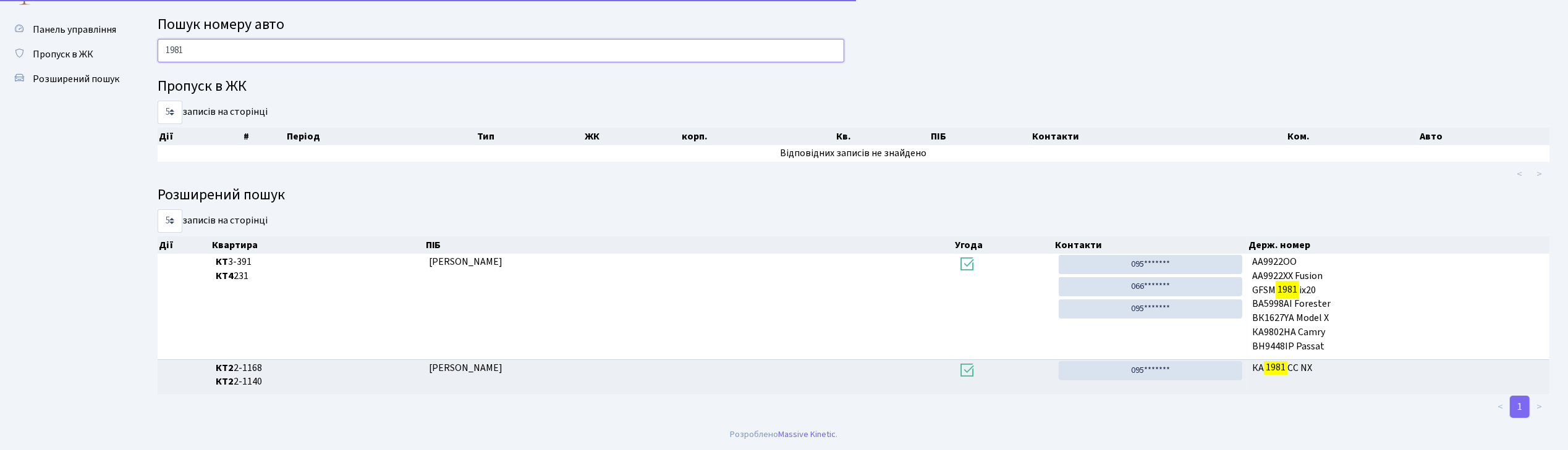
scroll to position [23, 0]
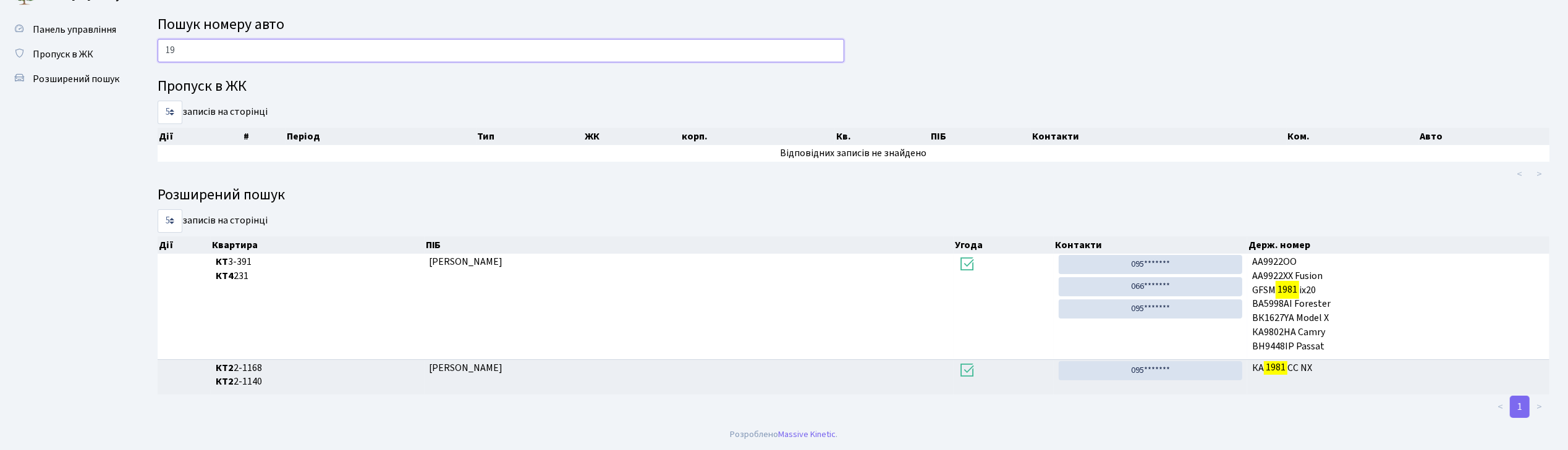
type input "1"
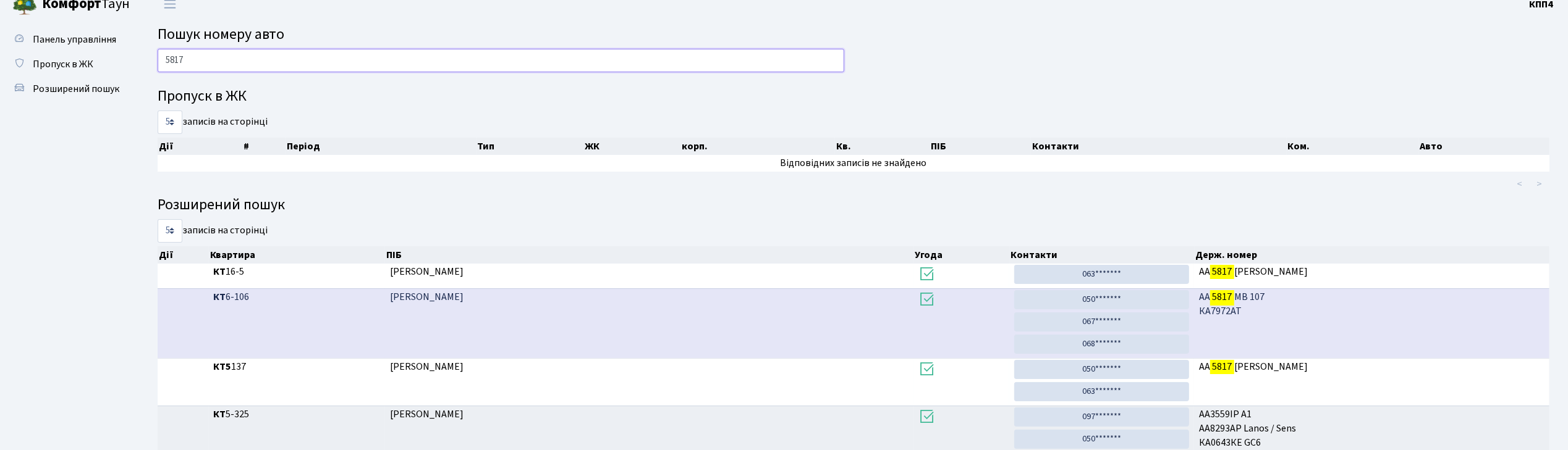
scroll to position [0, 0]
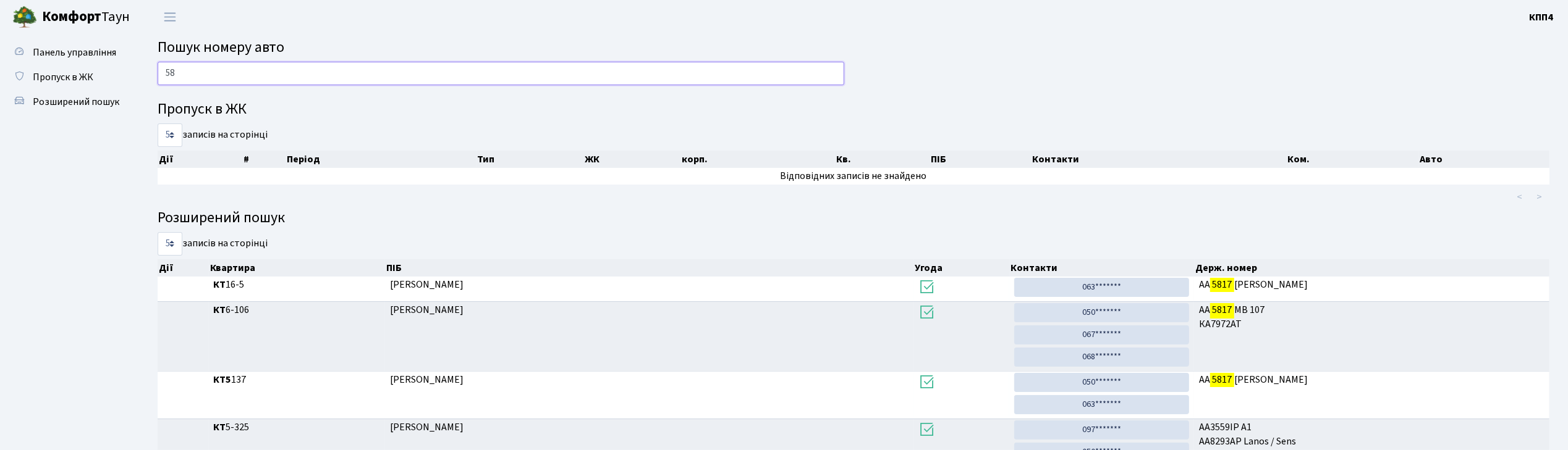
type input "5"
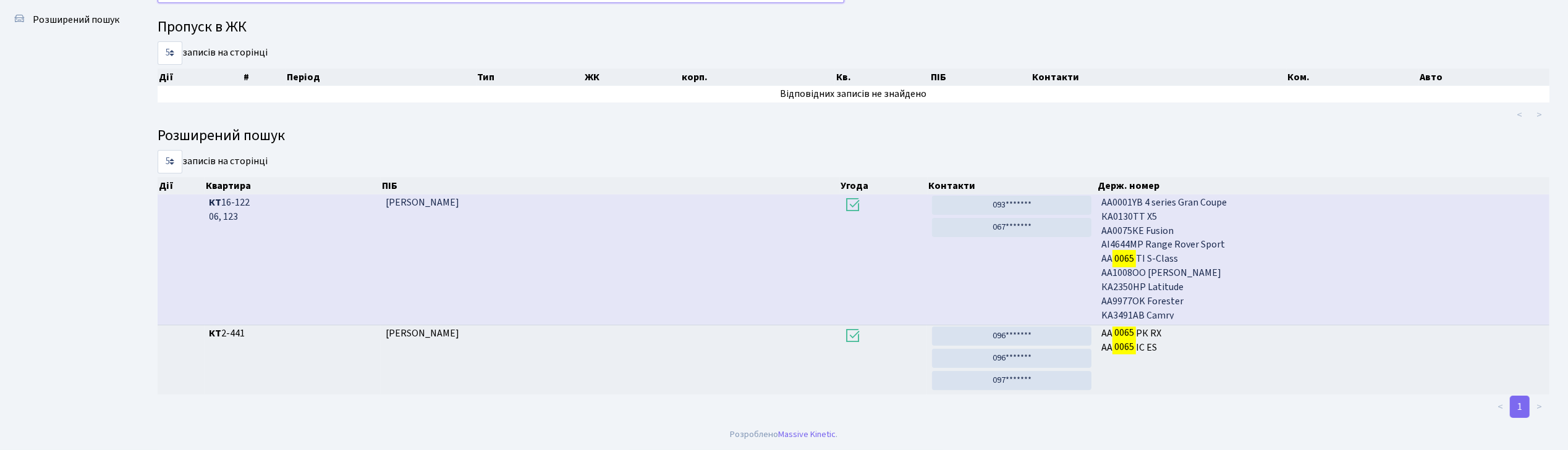
scroll to position [67, 0]
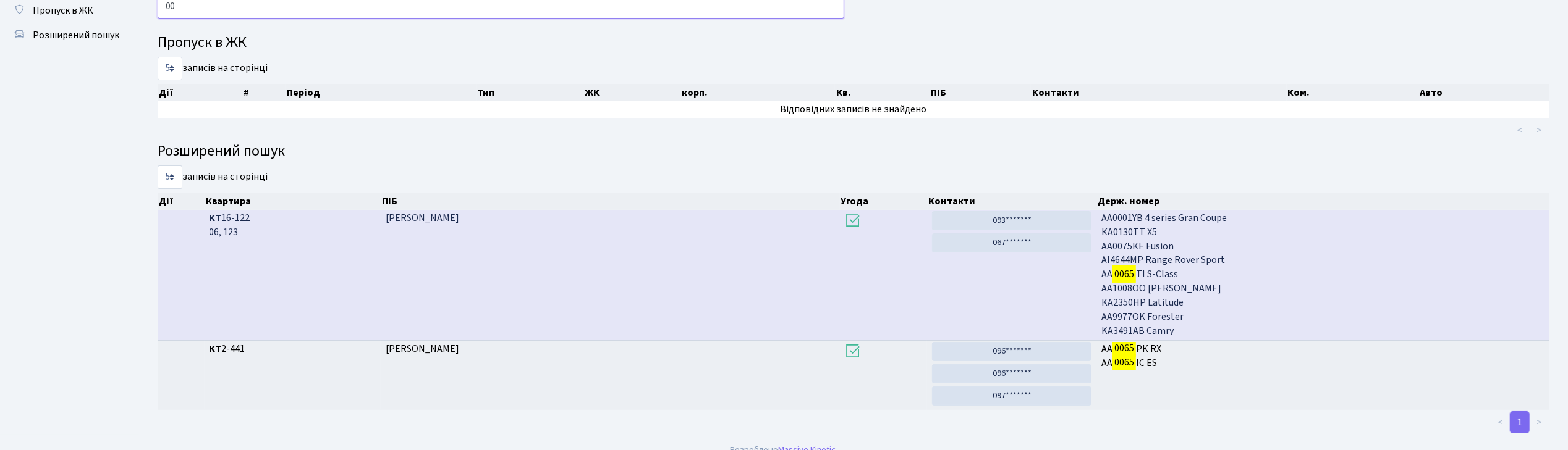
type input "0"
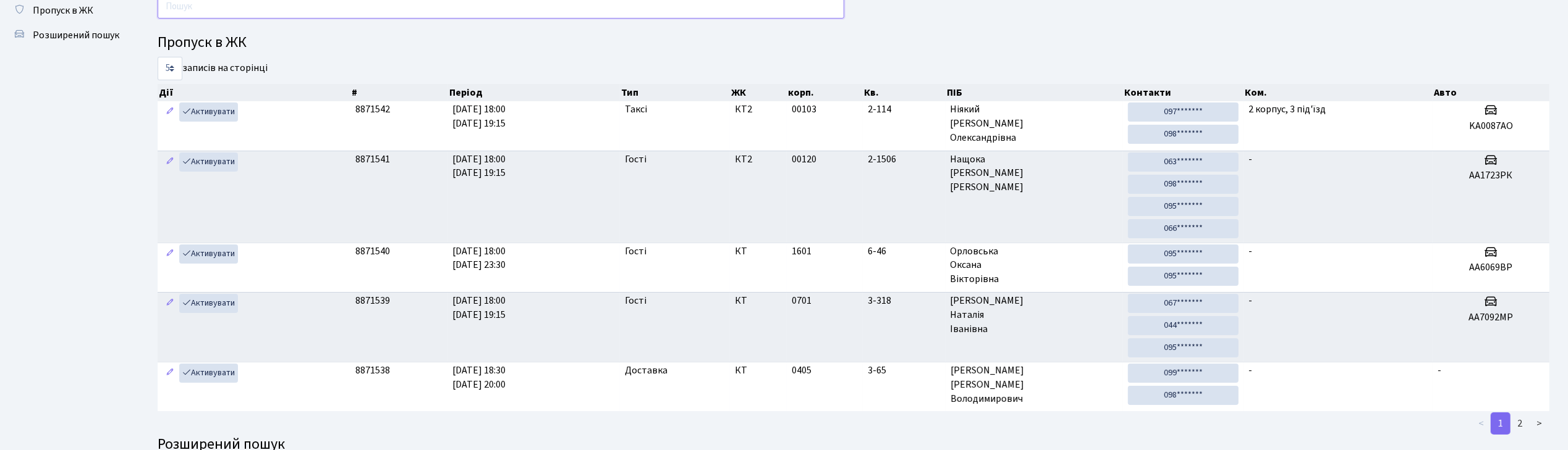
click at [189, 9] on input "text" at bounding box center [501, 7] width 686 height 24
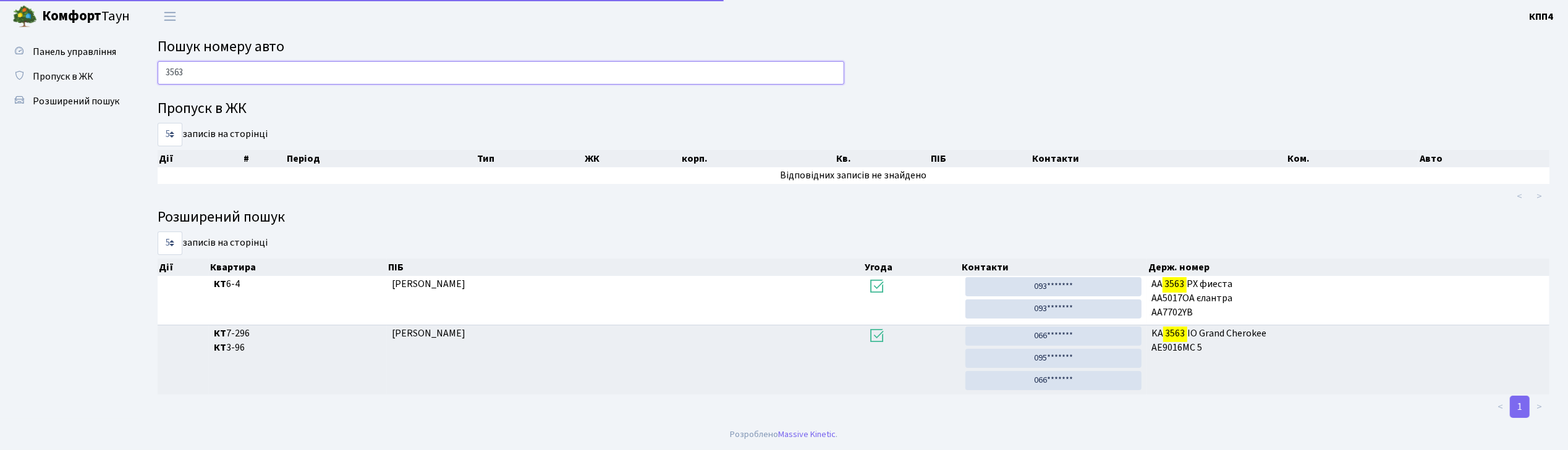
scroll to position [1, 0]
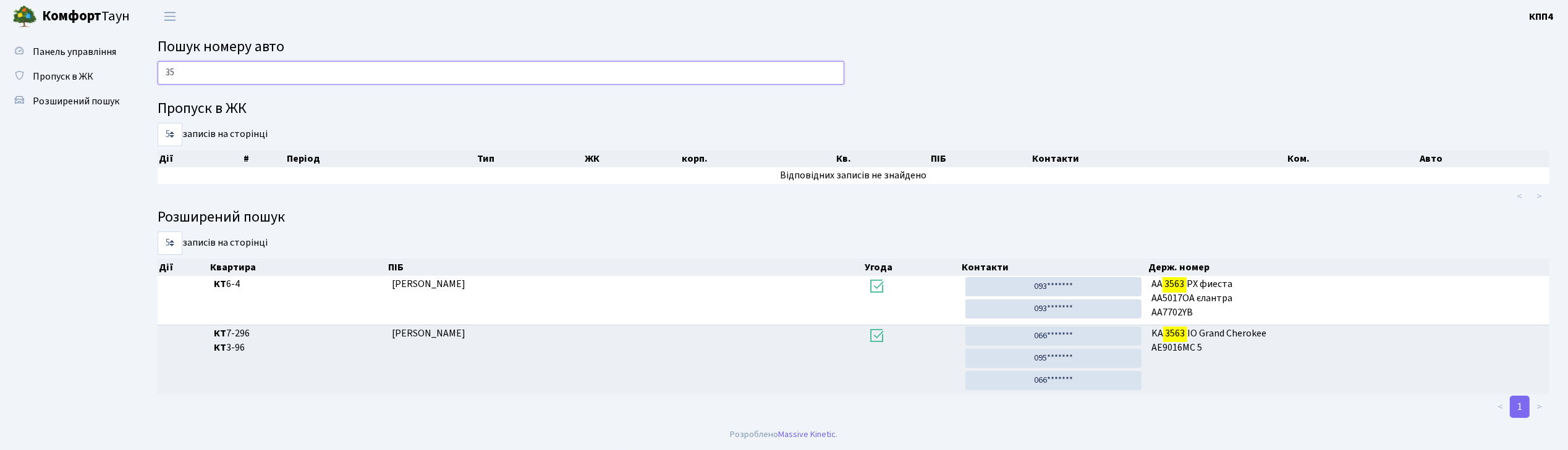
type input "3"
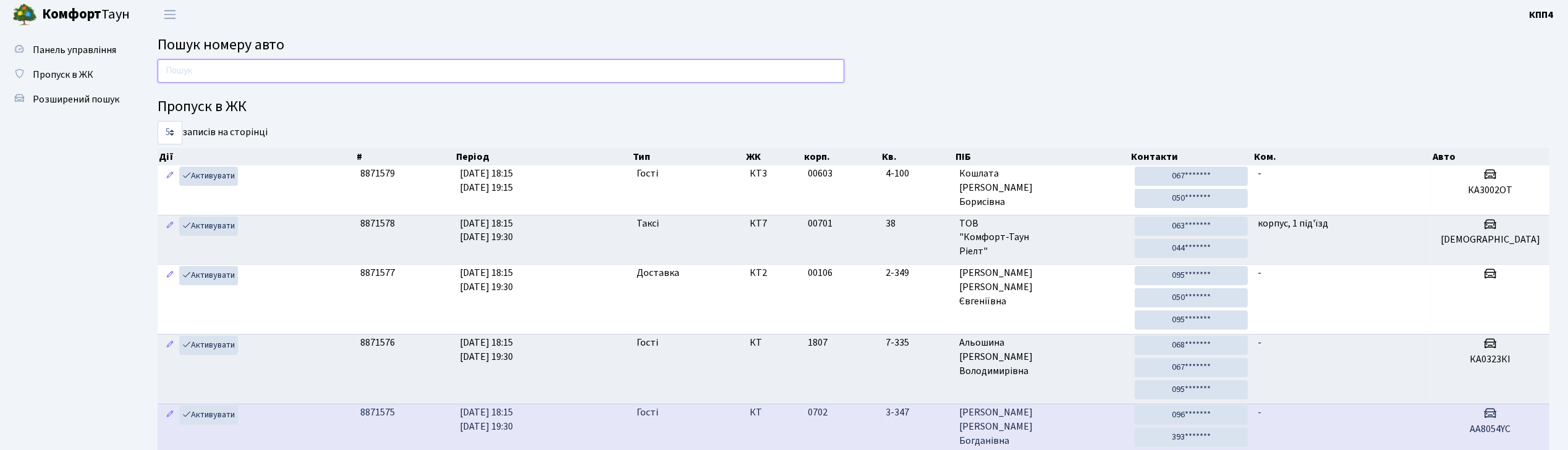
scroll to position [0, 0]
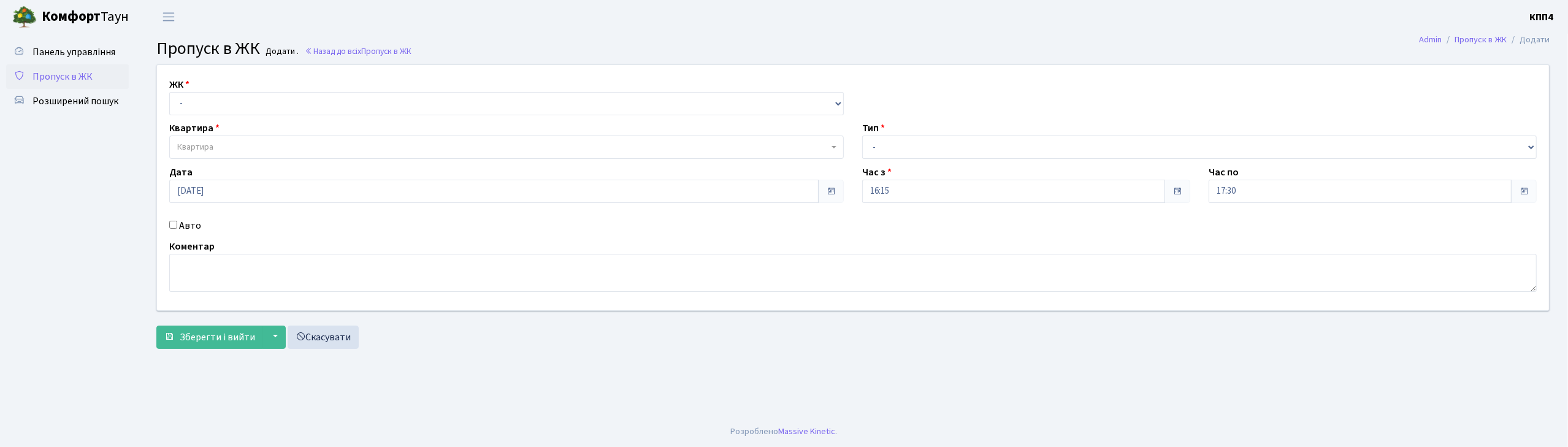
click at [170, 222] on input "Авто" at bounding box center [173, 225] width 8 height 8
checkbox input "true"
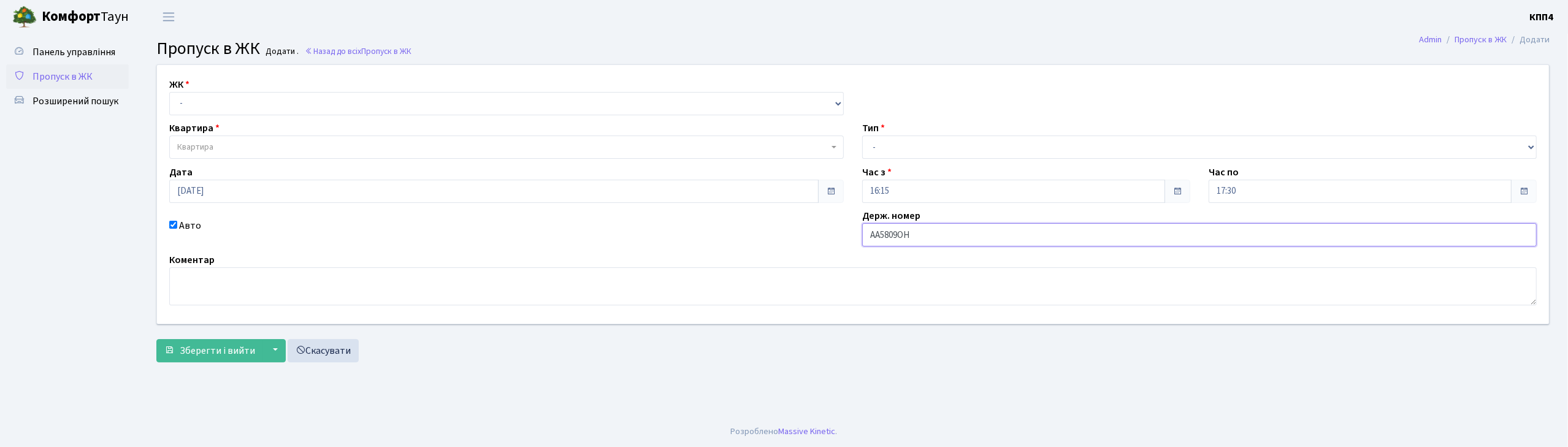
type input "АА5809ОН"
click at [236, 108] on select "- КТ, вул. Регенераторна, 4 КТ2, просп. [STREET_ADDRESS] [STREET_ADDRESS] [PERS…" at bounding box center [507, 103] width 675 height 23
select select "271"
click at [170, 92] on select "- КТ, вул. Регенераторна, 4 КТ2, просп. [STREET_ADDRESS] [STREET_ADDRESS] [PERS…" at bounding box center [507, 103] width 675 height 23
select select
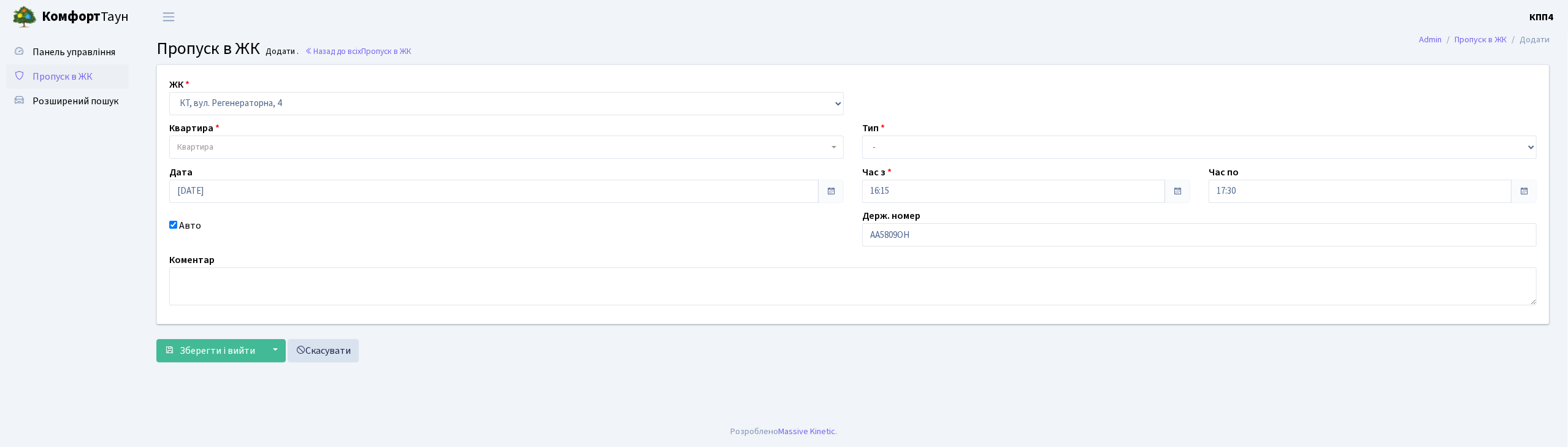
click at [233, 136] on span "Квартира" at bounding box center [507, 148] width 675 height 23
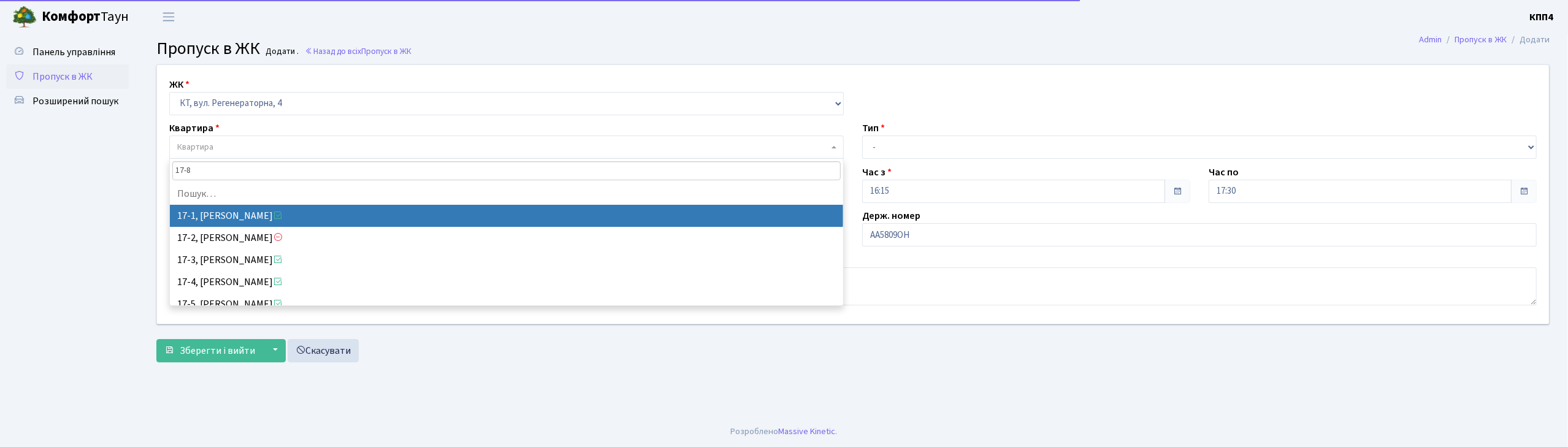
type input "17-81"
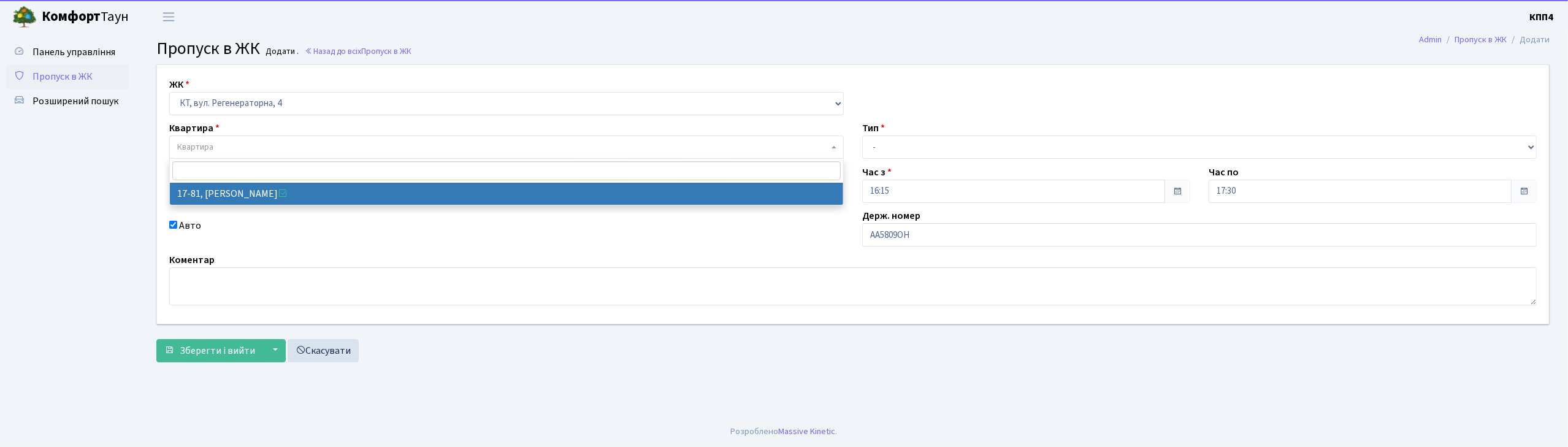
select select "9035"
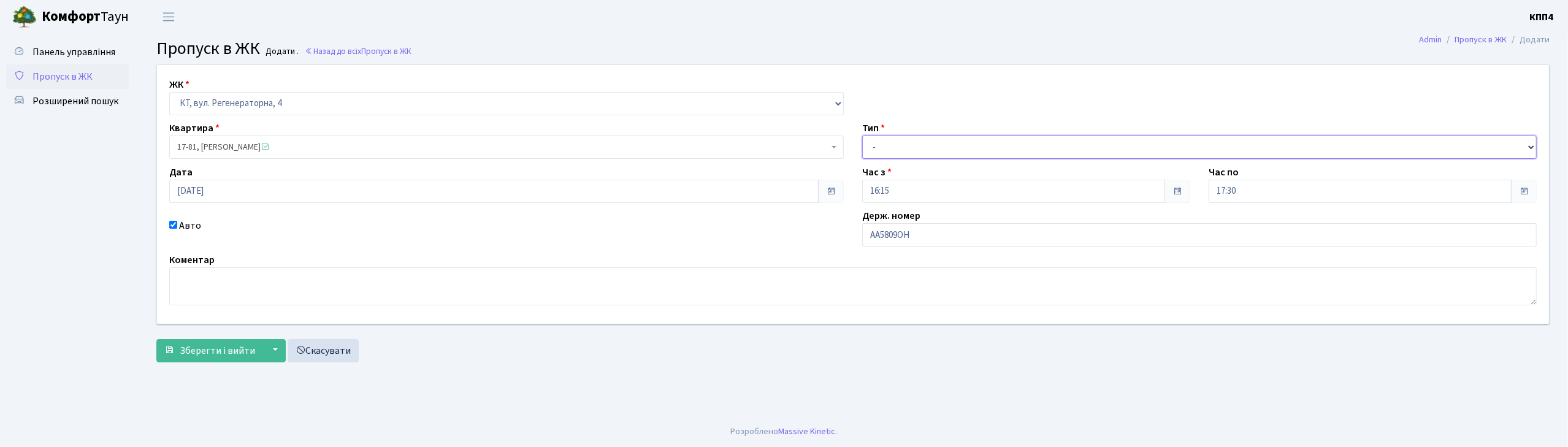
drag, startPoint x: 977, startPoint y: 142, endPoint x: 978, endPoint y: 150, distance: 8.1
click at [977, 142] on select "- Доставка Таксі Гості Сервіс" at bounding box center [1199, 148] width 675 height 23
select select "2"
click at [863, 136] on select "- Доставка Таксі Гості Сервіс" at bounding box center [1199, 148] width 675 height 23
click at [214, 352] on span "Зберегти і вийти" at bounding box center [217, 351] width 76 height 13
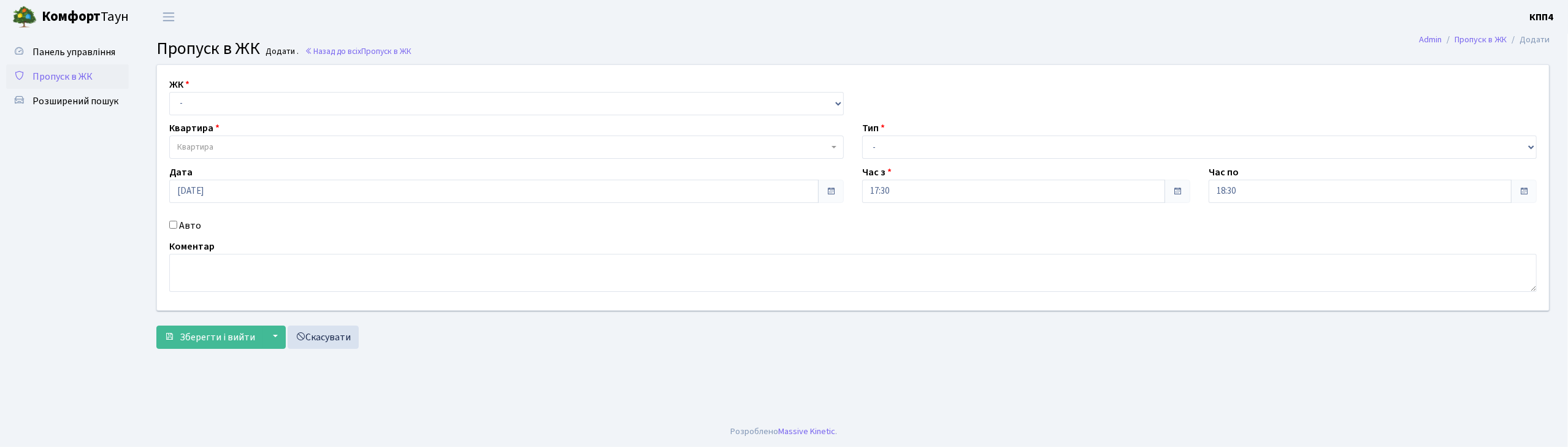
click at [170, 225] on input "Авто" at bounding box center [173, 225] width 8 height 8
checkbox input "true"
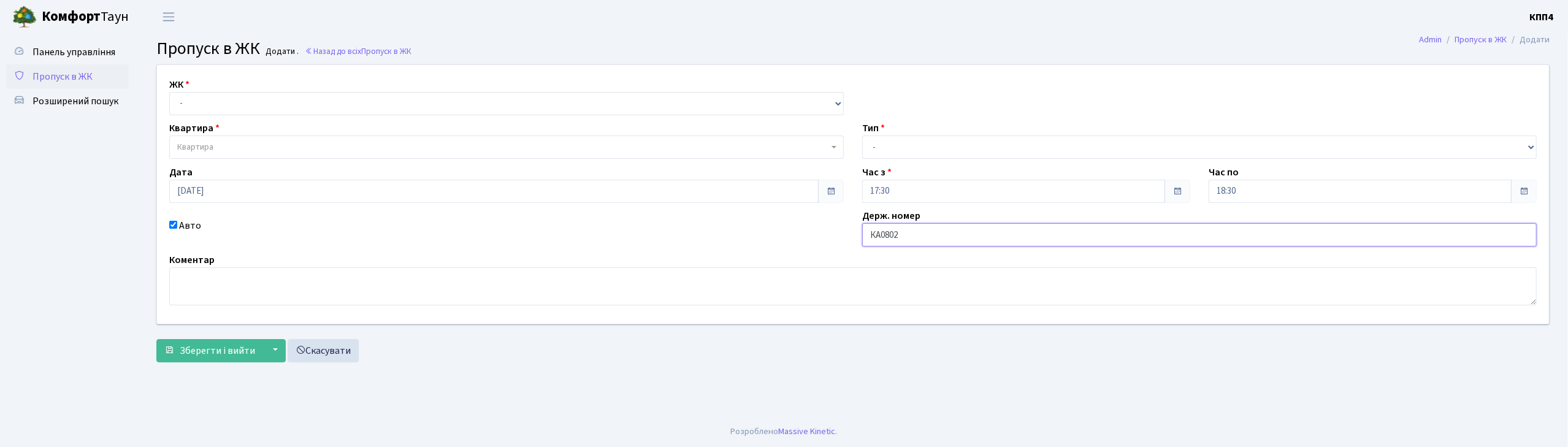
type input "КА0802НЕ"
click at [945, 141] on select "- Доставка Таксі Гості Сервіс" at bounding box center [1199, 148] width 675 height 23
select select "3"
click at [863, 136] on select "- Доставка Таксі Гості Сервіс" at bounding box center [1199, 148] width 675 height 23
click at [256, 101] on select "- КТ, вул. Регенераторна, 4 КТ2, просп. [STREET_ADDRESS] [STREET_ADDRESS] [PERS…" at bounding box center [507, 103] width 675 height 23
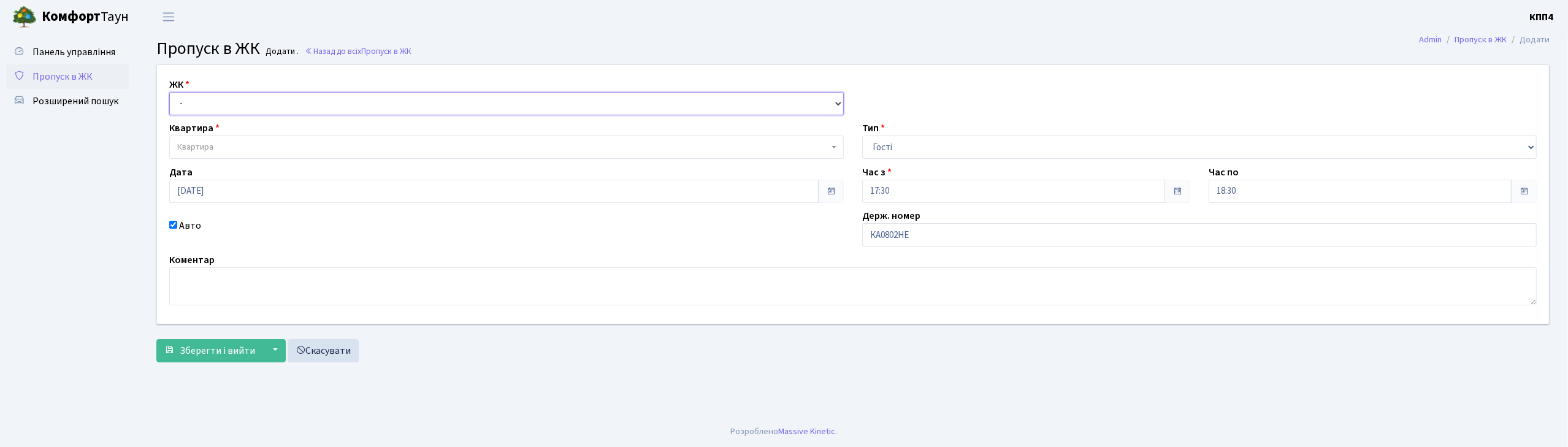
select select "271"
click at [170, 92] on select "- КТ, вул. Регенераторна, 4 КТ2, просп. [STREET_ADDRESS] [STREET_ADDRESS] [PERS…" at bounding box center [507, 103] width 675 height 23
select select
click at [260, 139] on span "Квартира" at bounding box center [507, 148] width 675 height 23
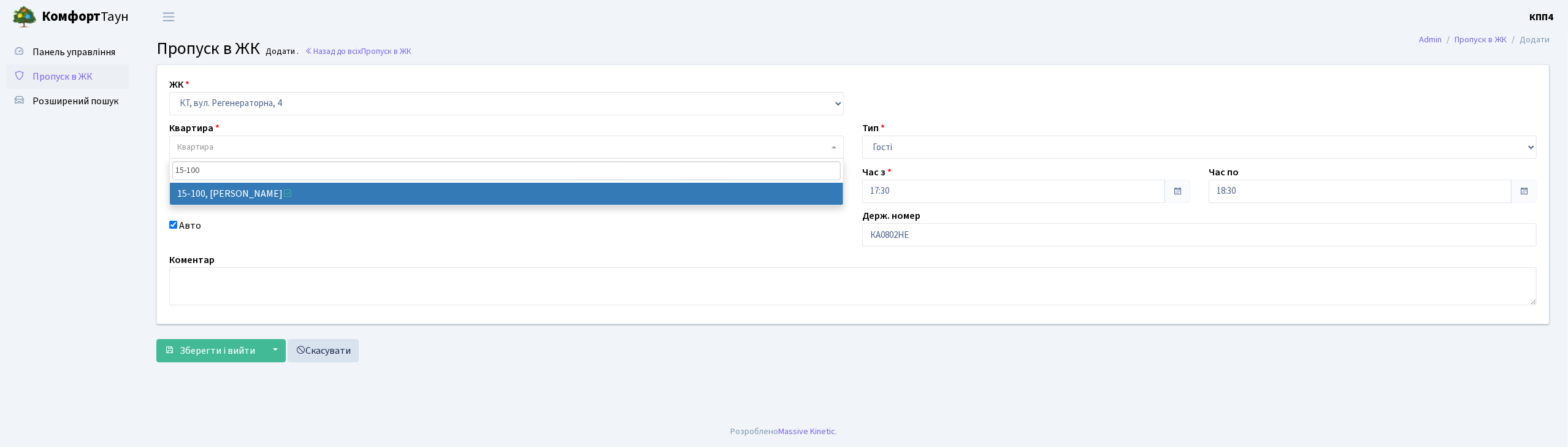
type input "15-100"
select select "8875"
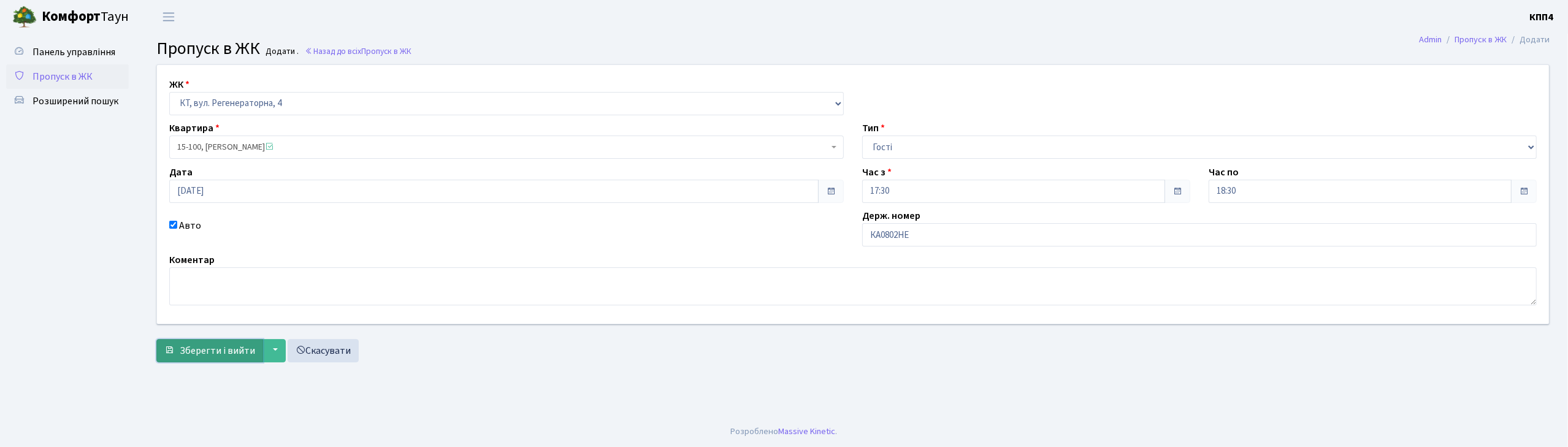
click at [199, 352] on span "Зберегти і вийти" at bounding box center [217, 351] width 76 height 13
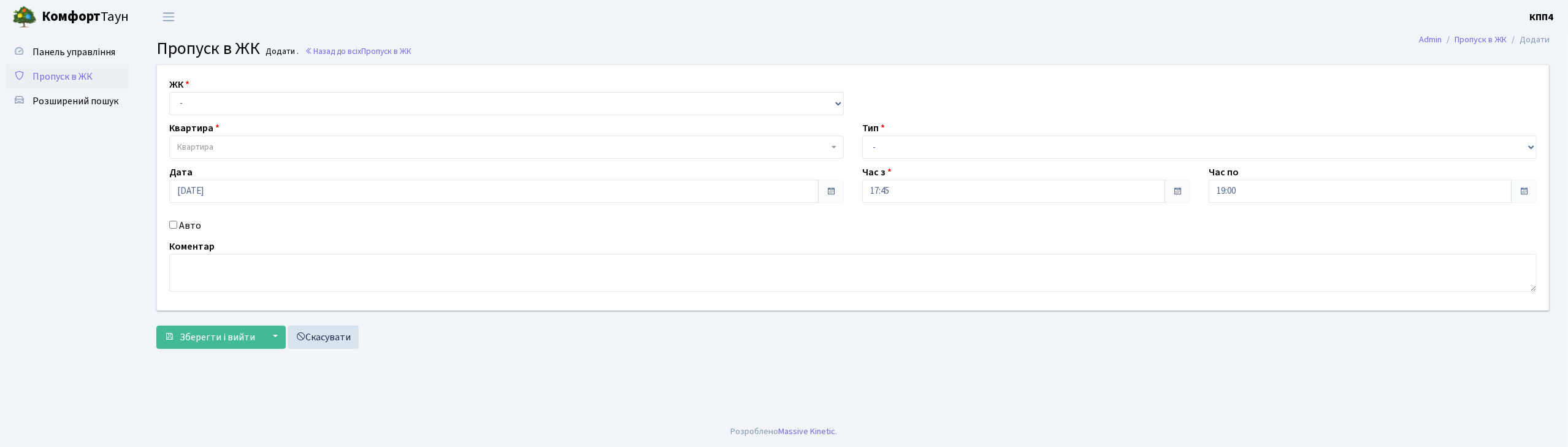
click at [173, 224] on input "Авто" at bounding box center [173, 225] width 8 height 8
checkbox input "true"
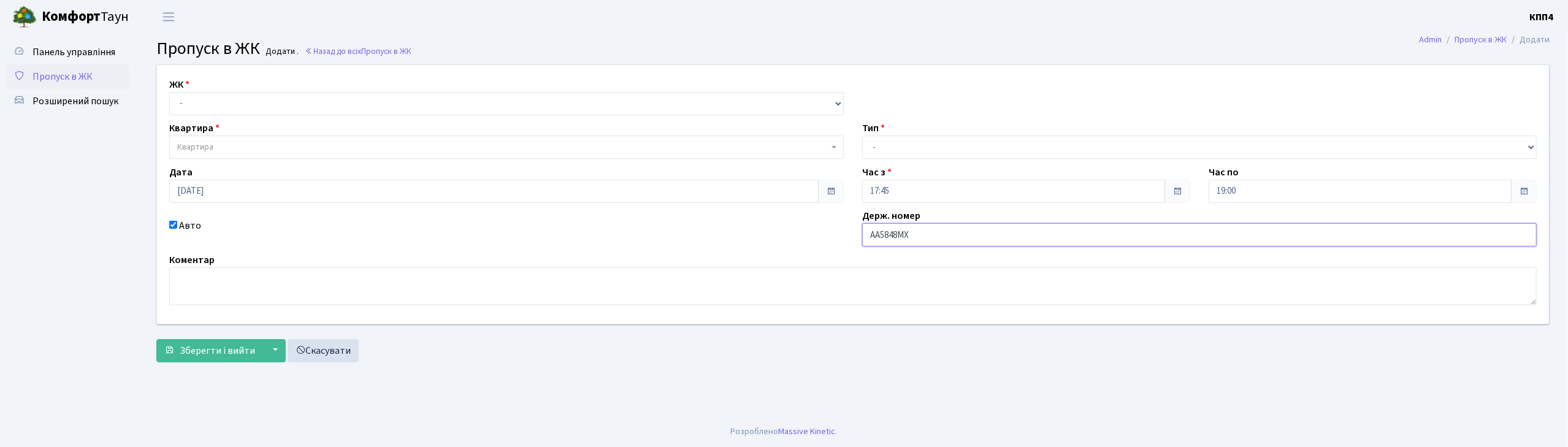
type input "АА5848МХ"
click at [266, 103] on select "- КТ, вул. Регенераторна, 4 КТ2, просп. [STREET_ADDRESS] [STREET_ADDRESS] [PERS…" at bounding box center [507, 103] width 675 height 23
select select "271"
click at [170, 92] on select "- КТ, вул. Регенераторна, 4 КТ2, просп. [STREET_ADDRESS] [STREET_ADDRESS] [PERS…" at bounding box center [507, 103] width 675 height 23
select select
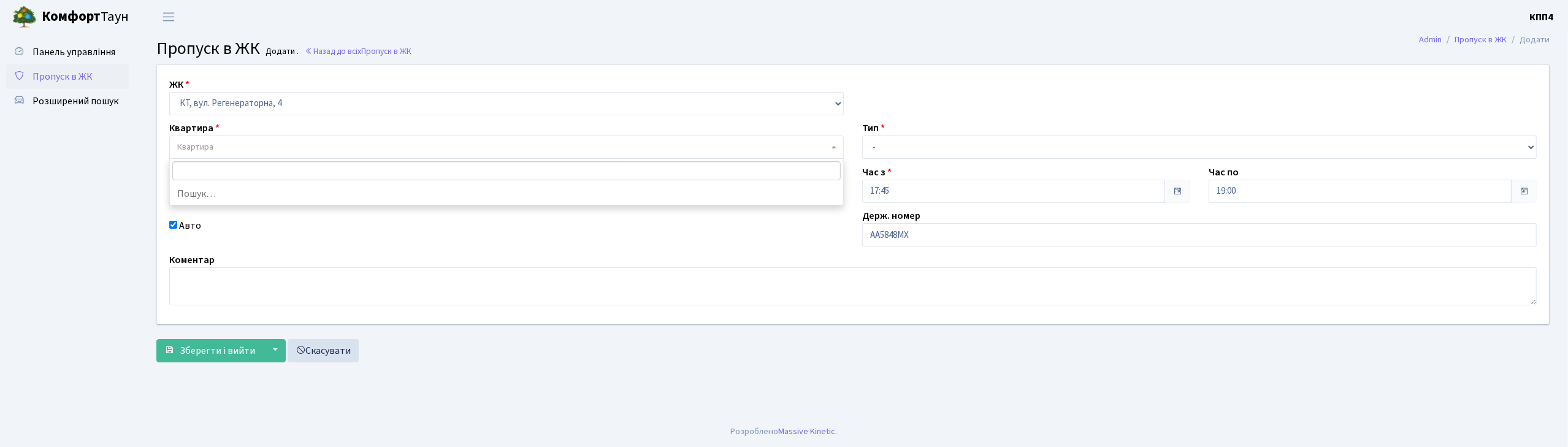
click at [263, 151] on span "Квартира" at bounding box center [502, 147] width 651 height 12
click at [184, 168] on input "16162" at bounding box center [507, 171] width 669 height 19
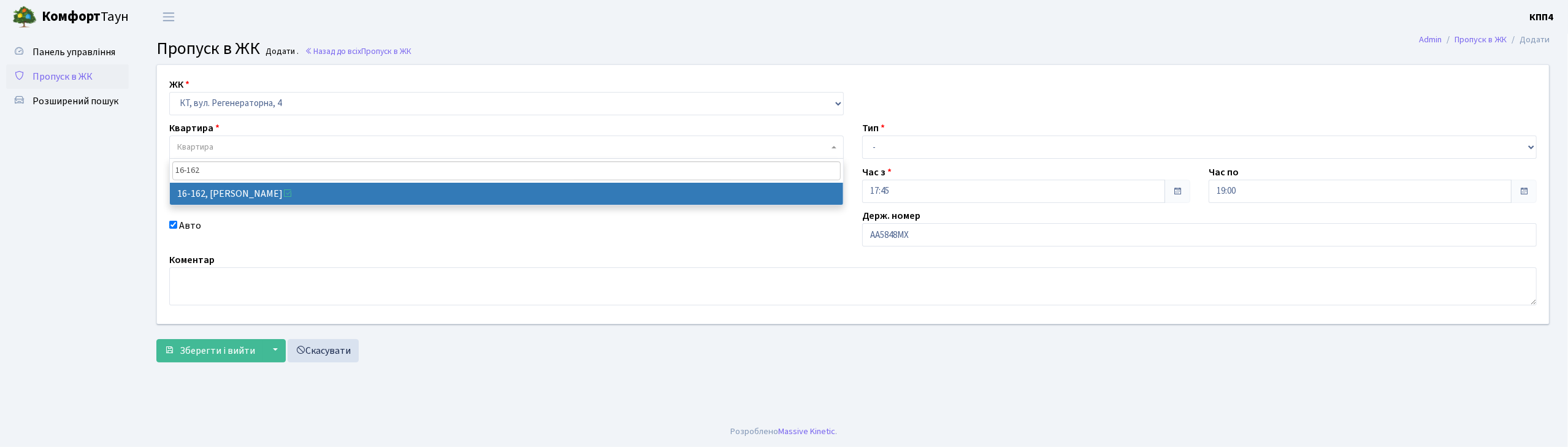
type input "16-162"
select select "8723"
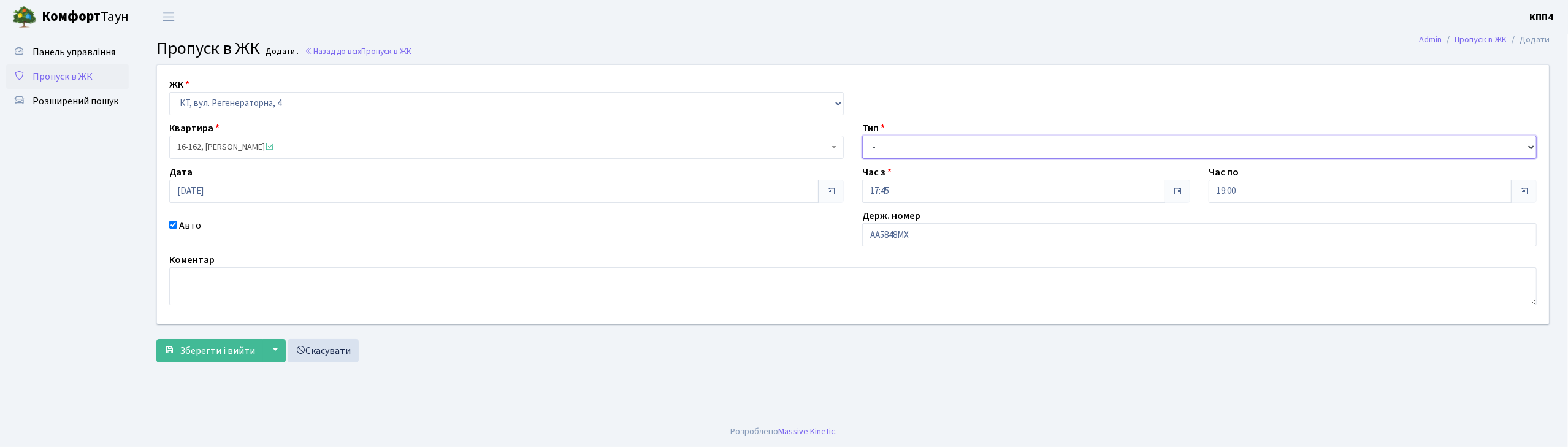
drag, startPoint x: 904, startPoint y: 143, endPoint x: 904, endPoint y: 150, distance: 7.0
click at [904, 143] on select "- Доставка Таксі Гості Сервіс" at bounding box center [1199, 148] width 675 height 23
select select "2"
click at [863, 136] on select "- Доставка Таксі Гості Сервіс" at bounding box center [1199, 148] width 675 height 23
click at [228, 352] on span "Зберегти і вийти" at bounding box center [217, 351] width 76 height 13
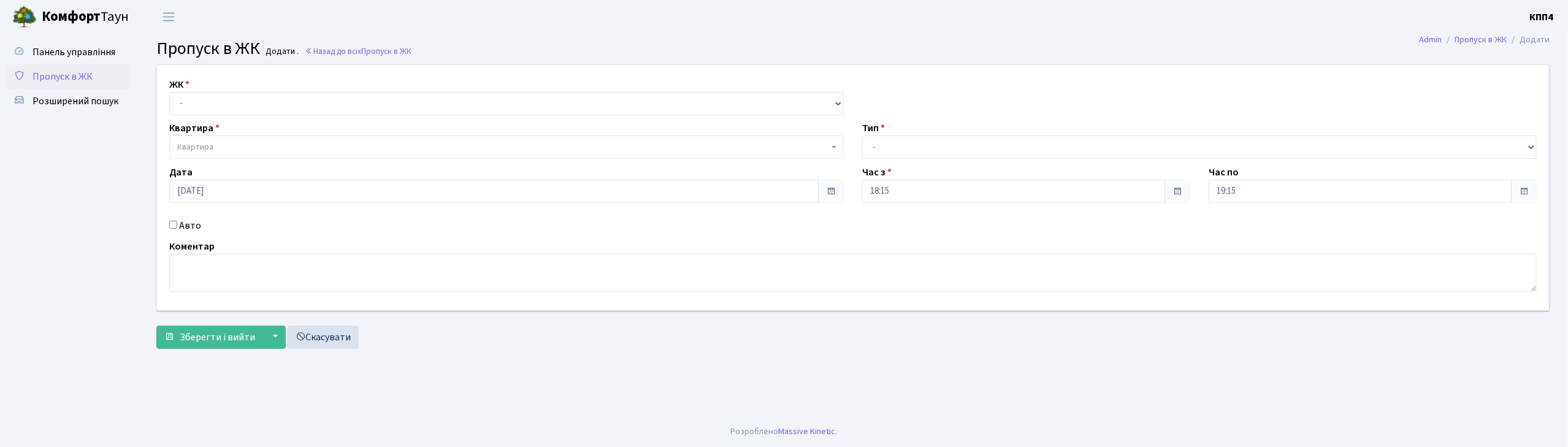
click at [170, 225] on input "Авто" at bounding box center [173, 225] width 8 height 8
checkbox input "true"
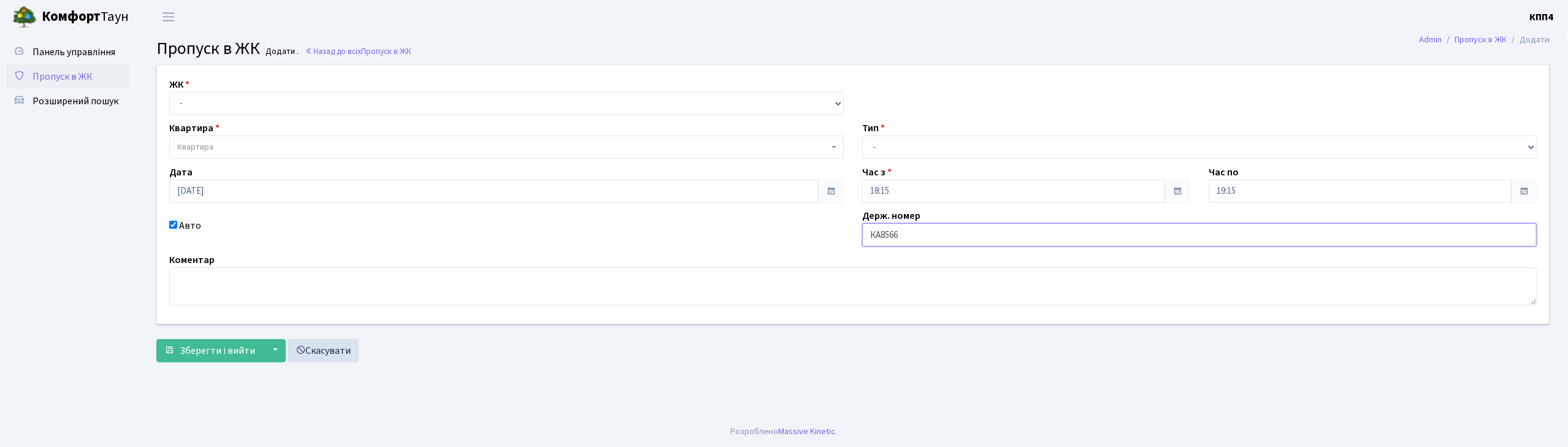
type input "КА8566ІН"
drag, startPoint x: 238, startPoint y: 103, endPoint x: 238, endPoint y: 114, distance: 11.0
click at [238, 103] on select "- КТ, вул. Регенераторна, 4 КТ2, просп. [STREET_ADDRESS] [STREET_ADDRESS] [PERS…" at bounding box center [507, 103] width 675 height 23
select select "271"
click at [170, 92] on select "- КТ, вул. Регенераторна, 4 КТ2, просп. [STREET_ADDRESS] [STREET_ADDRESS] [PERS…" at bounding box center [507, 103] width 675 height 23
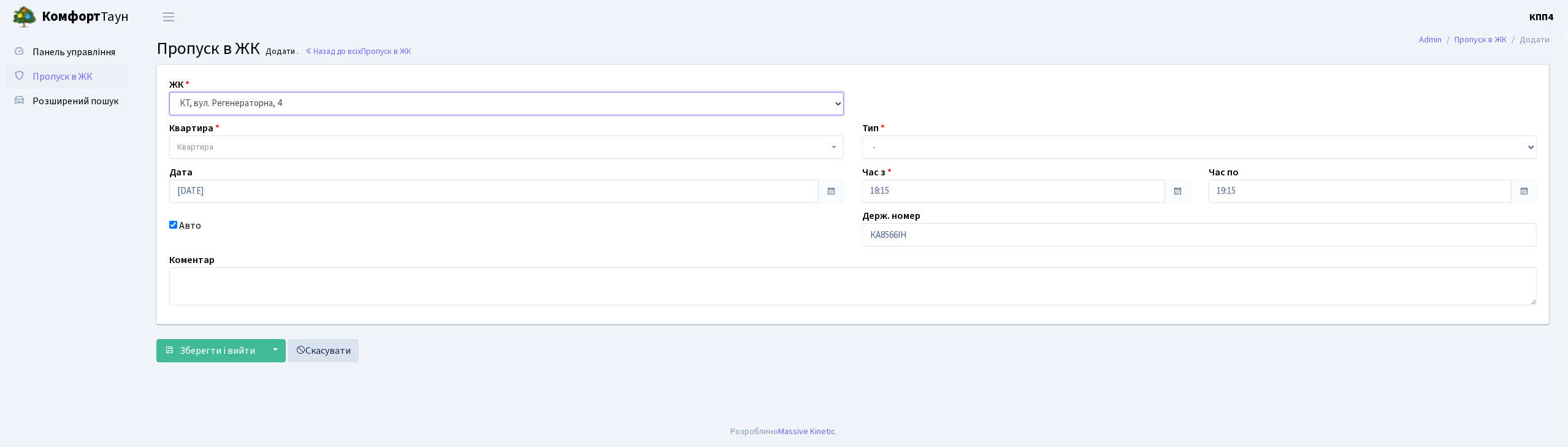
select select
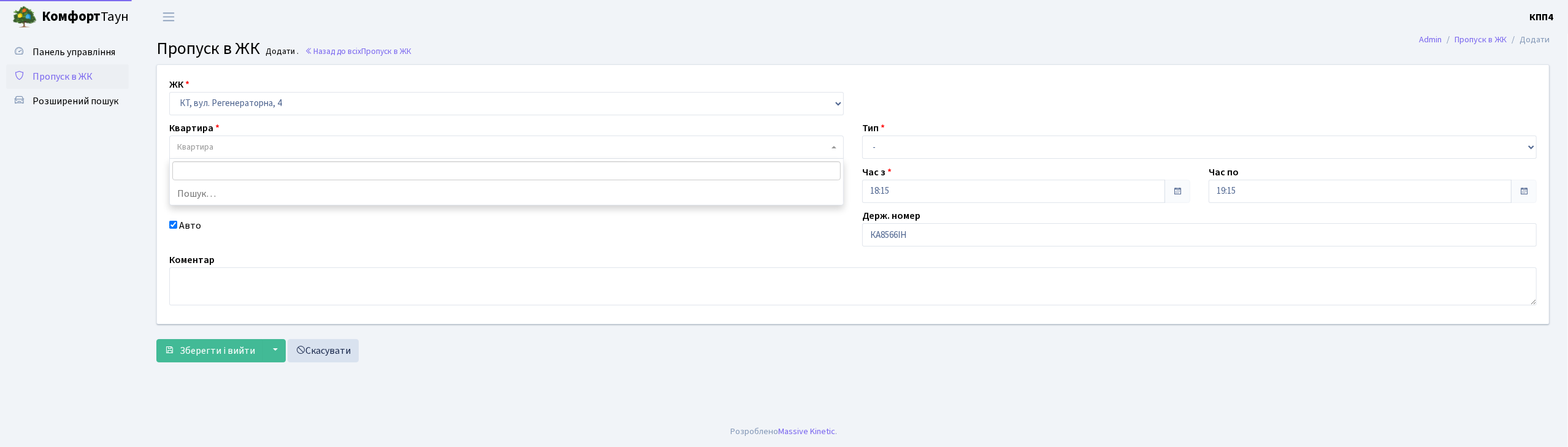
click at [236, 145] on span "Квартира" at bounding box center [502, 147] width 651 height 12
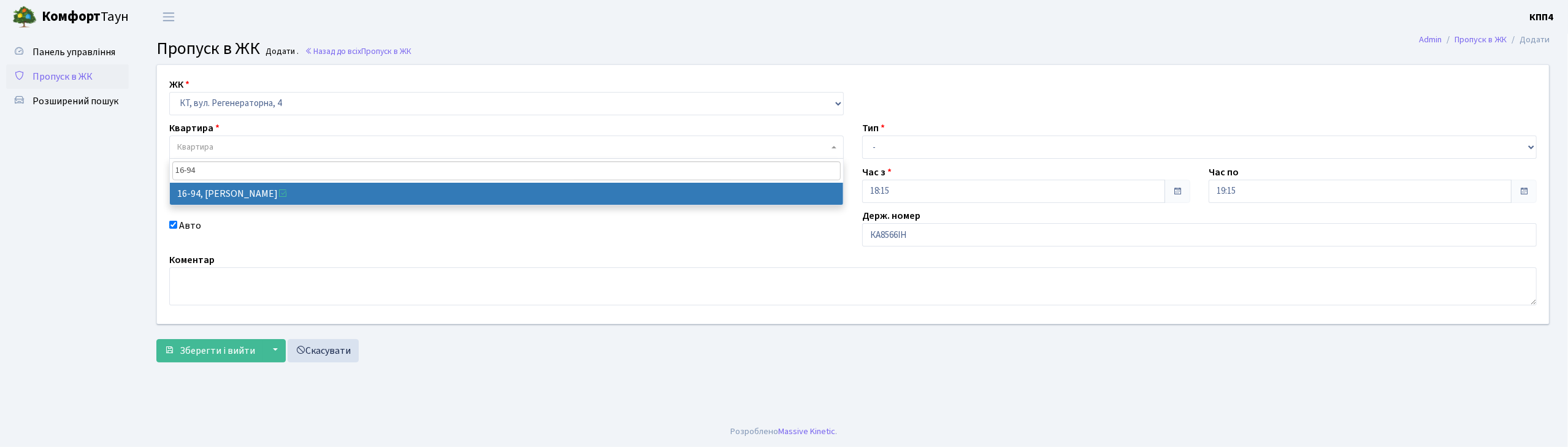
type input "16-94"
select select "8655"
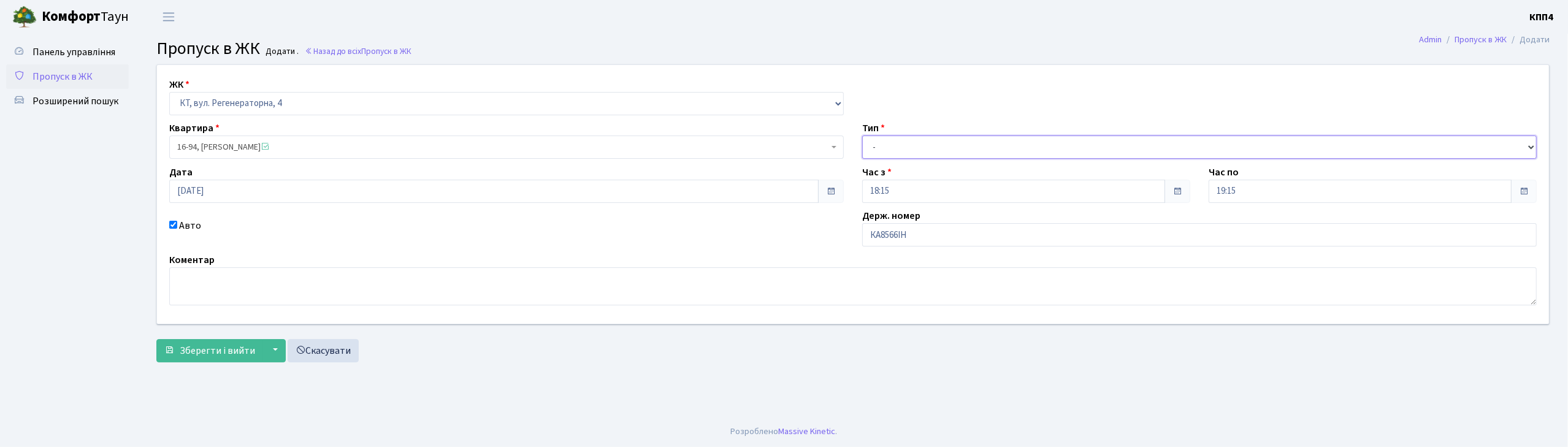
click at [896, 148] on select "- Доставка Таксі Гості Сервіс" at bounding box center [1199, 148] width 675 height 23
select select "3"
click at [863, 136] on select "- Доставка Таксі Гості Сервіс" at bounding box center [1199, 148] width 675 height 23
drag, startPoint x: 199, startPoint y: 355, endPoint x: 266, endPoint y: 341, distance: 68.4
click at [201, 349] on span "Зберегти і вийти" at bounding box center [217, 351] width 76 height 13
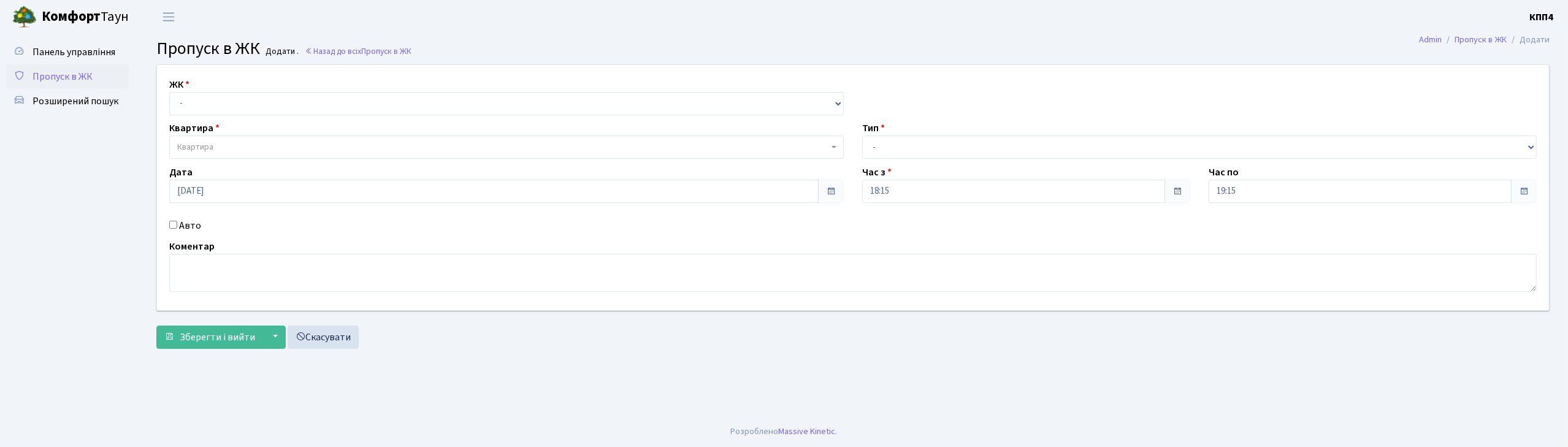
click at [173, 226] on input "Авто" at bounding box center [173, 225] width 8 height 8
checkbox input "true"
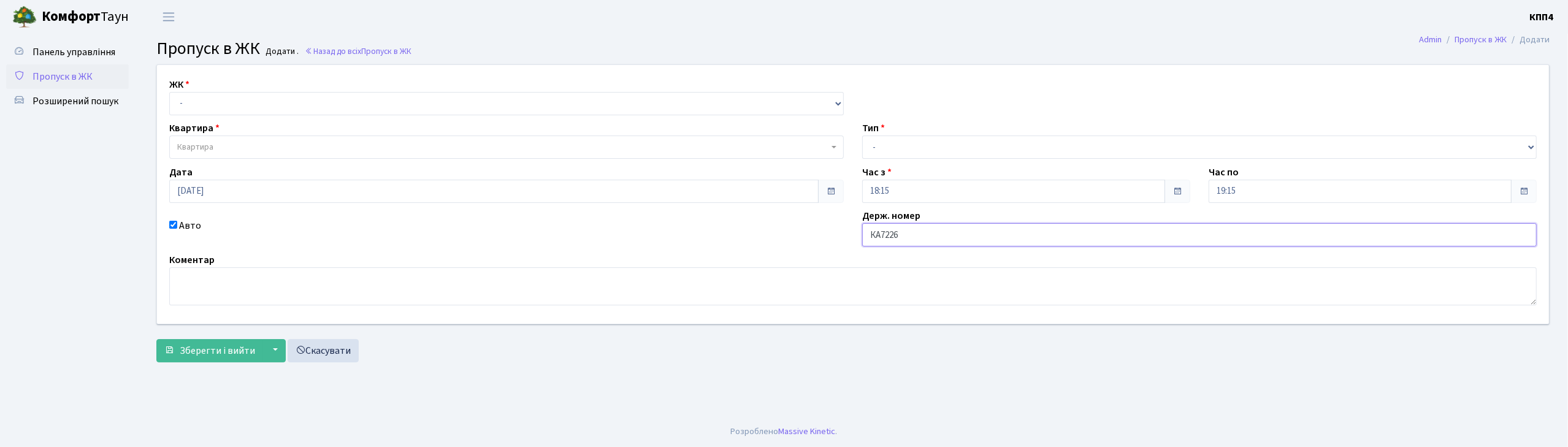
type input "КА7226ОР"
click at [247, 102] on select "- КТ, вул. Регенераторна, 4 КТ2, просп. [STREET_ADDRESS] [STREET_ADDRESS] [PERS…" at bounding box center [507, 103] width 675 height 23
select select "271"
click at [170, 92] on select "- КТ, вул. Регенераторна, 4 КТ2, просп. [STREET_ADDRESS] [STREET_ADDRESS] [PERS…" at bounding box center [507, 103] width 675 height 23
select select
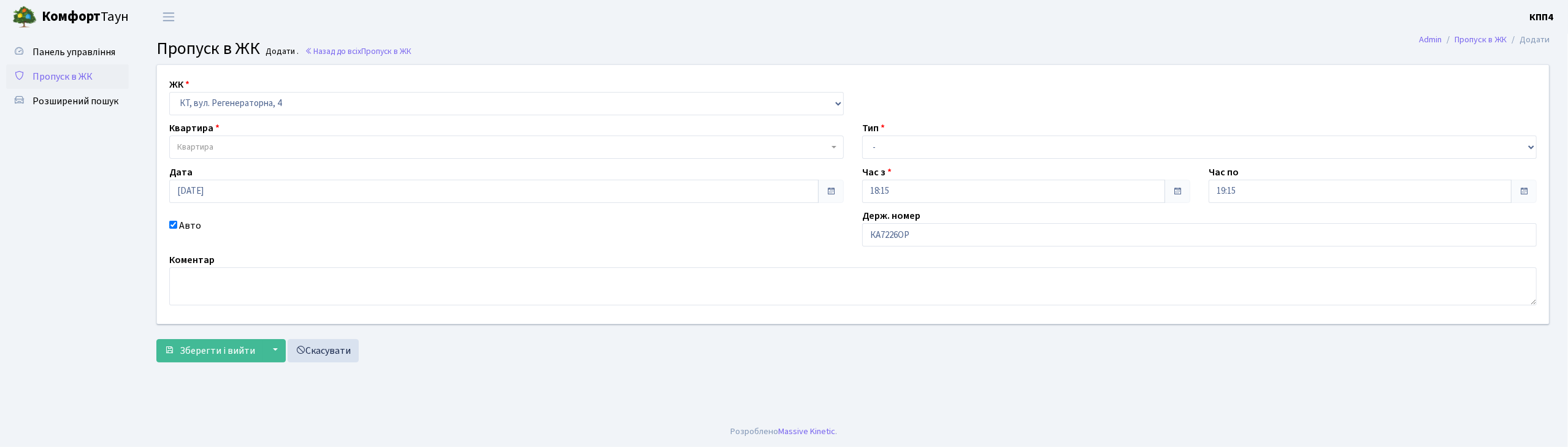
click at [239, 150] on span "Квартира" at bounding box center [502, 147] width 651 height 12
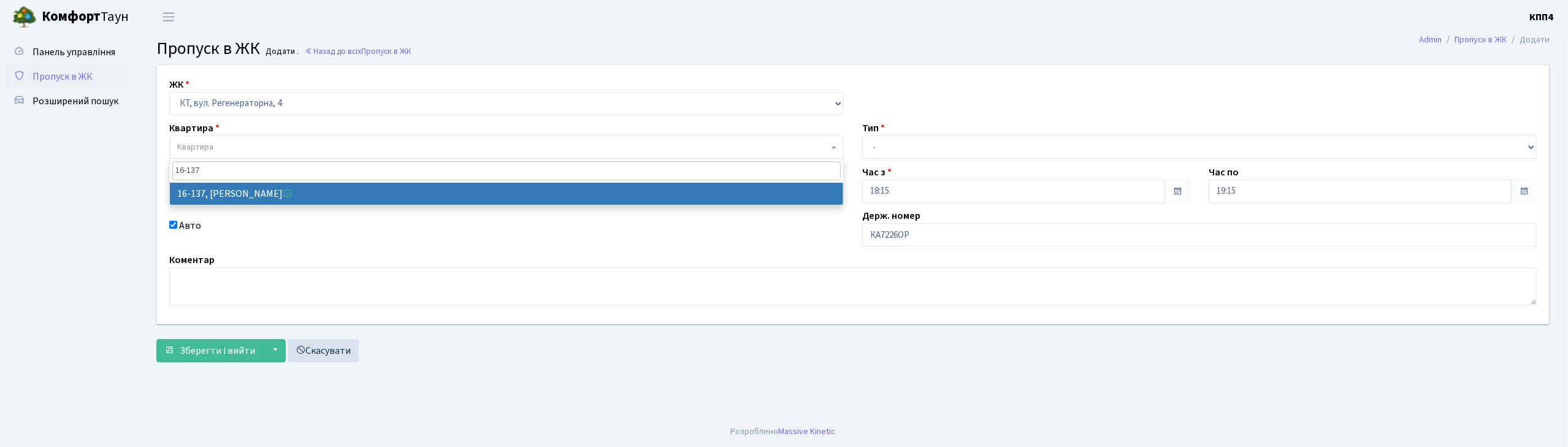
type input "16-137"
select select "8698"
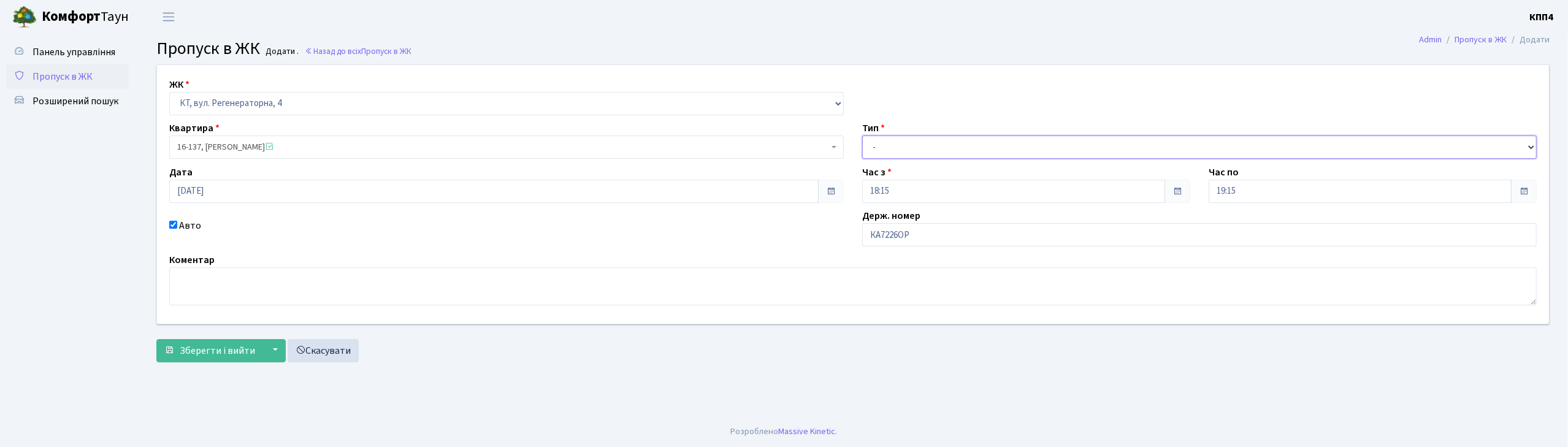
click at [915, 148] on select "- Доставка Таксі Гості Сервіс" at bounding box center [1199, 148] width 675 height 23
select select "3"
click at [863, 136] on select "- Доставка Таксі Гості Сервіс" at bounding box center [1199, 148] width 675 height 23
click at [236, 352] on span "Зберегти і вийти" at bounding box center [217, 351] width 76 height 13
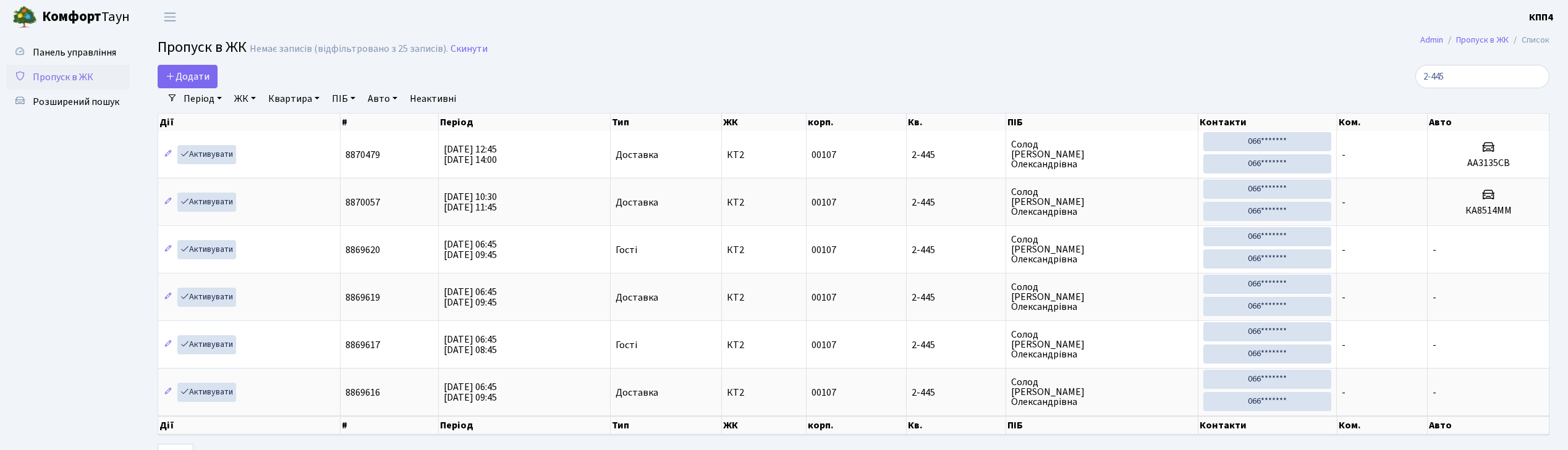
select select "25"
click at [1538, 78] on input "2-445" at bounding box center [1481, 77] width 134 height 24
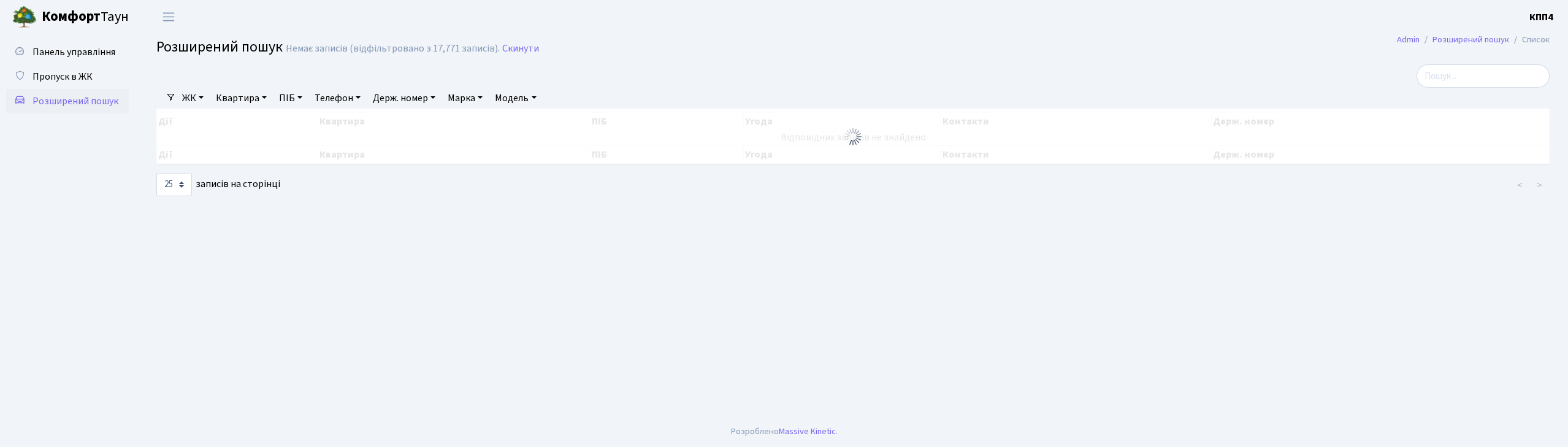
select select "25"
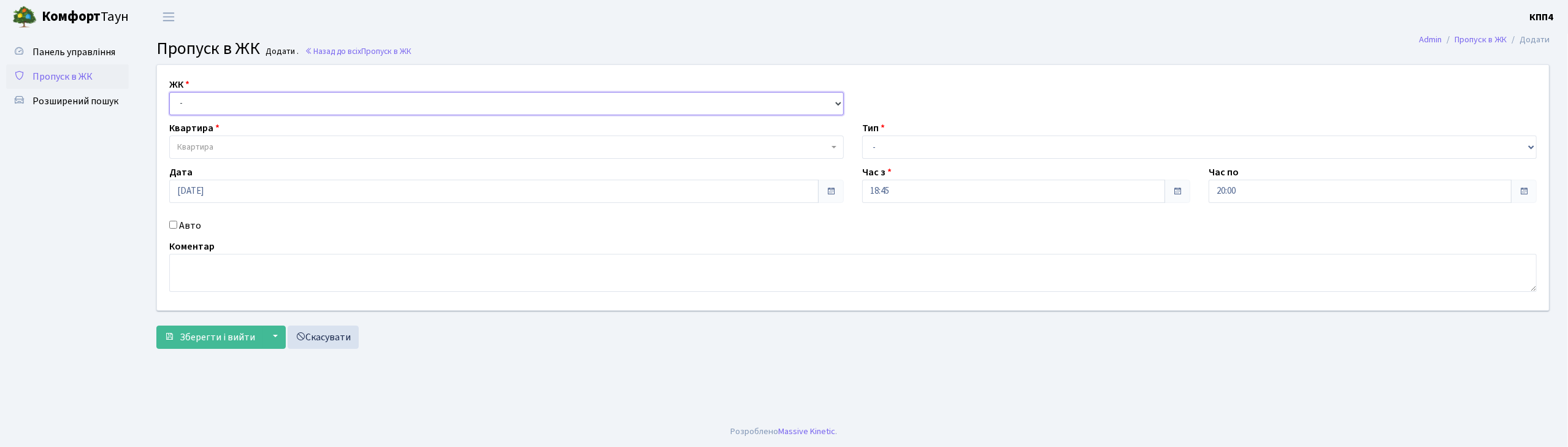
click at [242, 103] on select "- КТ, вул. Регенераторна, 4 КТ2, просп. [STREET_ADDRESS] [STREET_ADDRESS] [PERS…" at bounding box center [507, 103] width 675 height 23
select select "271"
click at [170, 92] on select "- КТ, вул. Регенераторна, 4 КТ2, просп. [STREET_ADDRESS] [STREET_ADDRESS] [PERS…" at bounding box center [507, 103] width 675 height 23
select select
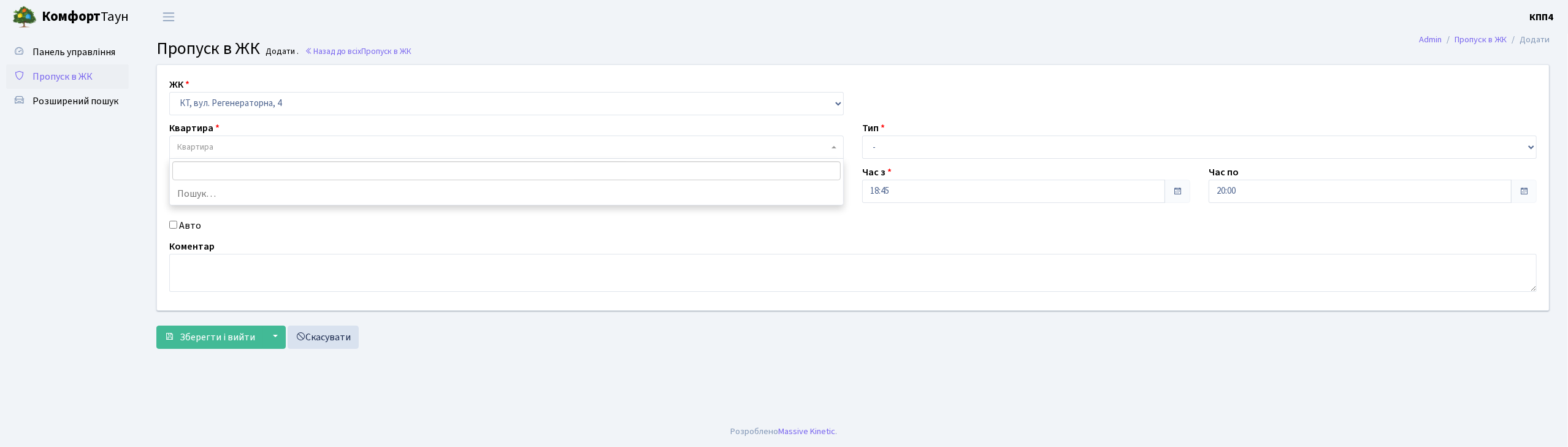
click at [253, 152] on span "Квартира" at bounding box center [502, 147] width 651 height 12
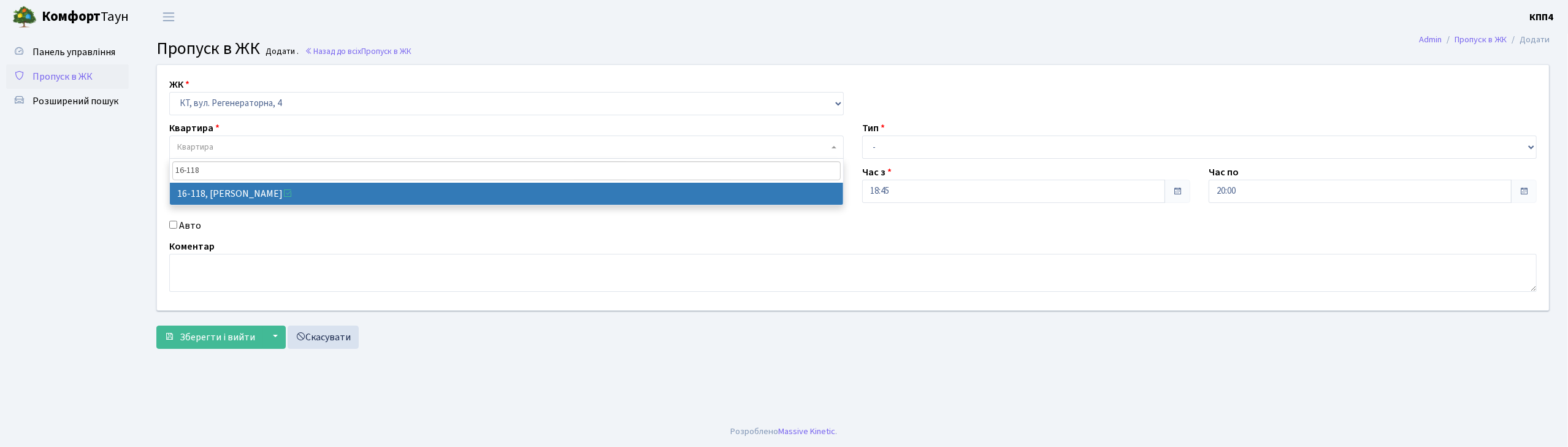
type input "16-118"
select select "8679"
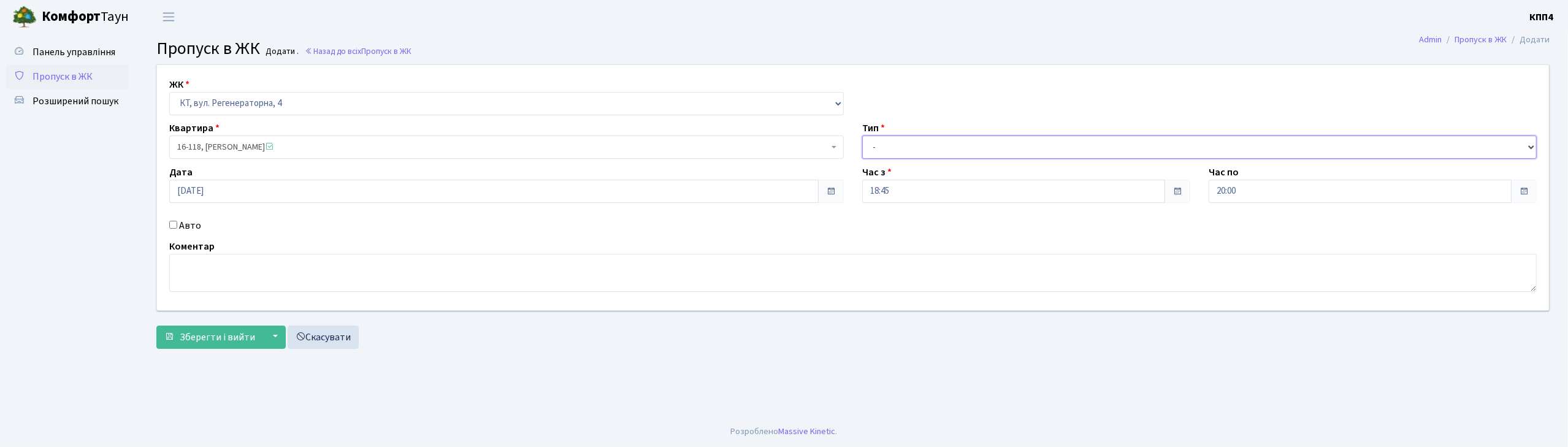
click at [910, 139] on select "- Доставка Таксі Гості Сервіс" at bounding box center [1199, 148] width 675 height 23
select select "3"
click at [863, 136] on select "- Доставка Таксі Гості Сервіс" at bounding box center [1199, 148] width 675 height 23
click at [239, 337] on span "Зберегти і вийти" at bounding box center [217, 337] width 76 height 13
